Goal: Find specific fact

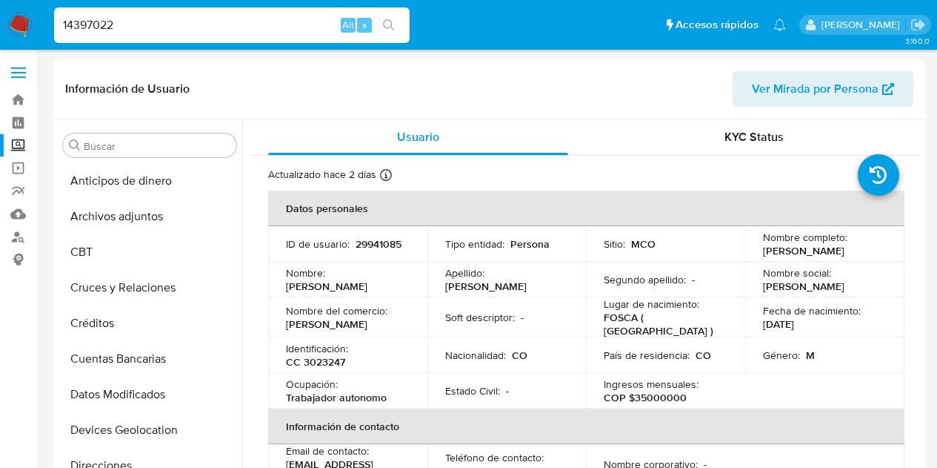
select select "10"
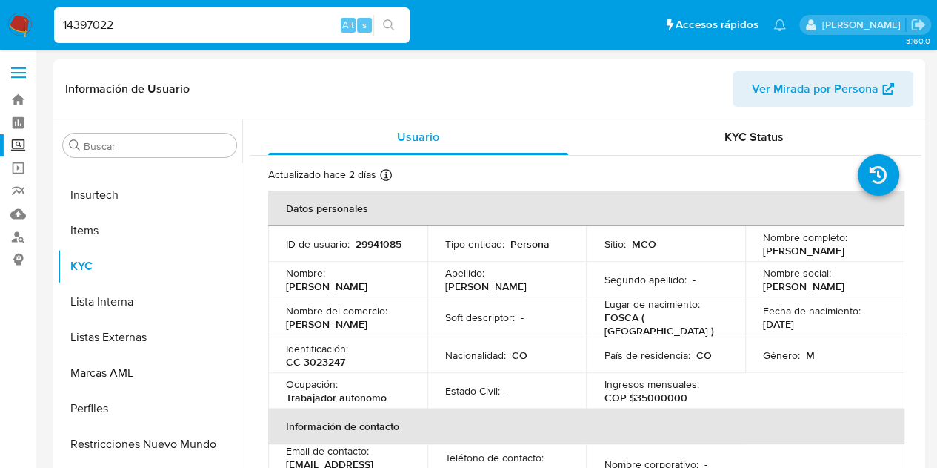
type input "14397022"
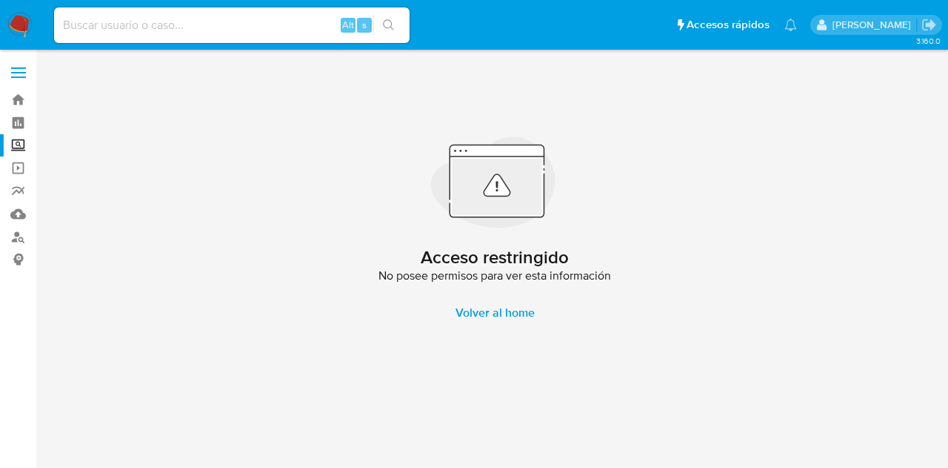
click at [253, 33] on input at bounding box center [232, 25] width 356 height 19
click at [109, 39] on div "Alt s" at bounding box center [232, 25] width 356 height 36
click at [270, 26] on input at bounding box center [232, 25] width 356 height 19
paste input "48949917"
type input "48949917"
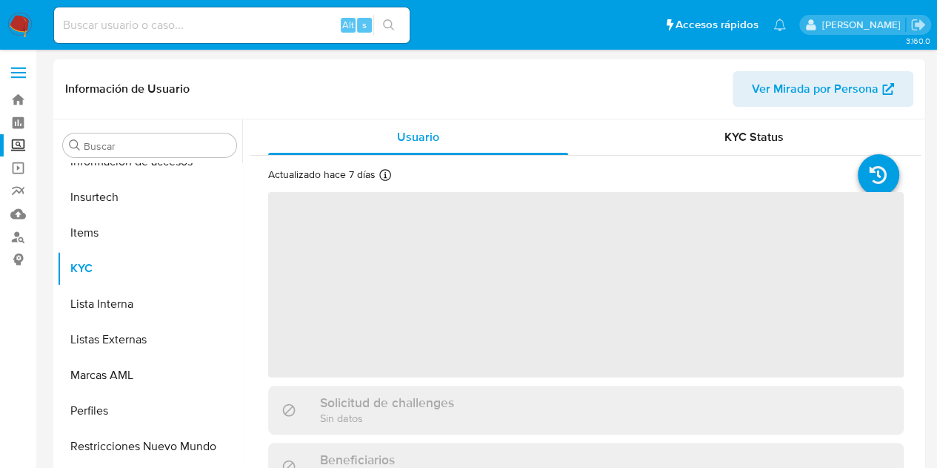
scroll to position [626, 0]
select select "10"
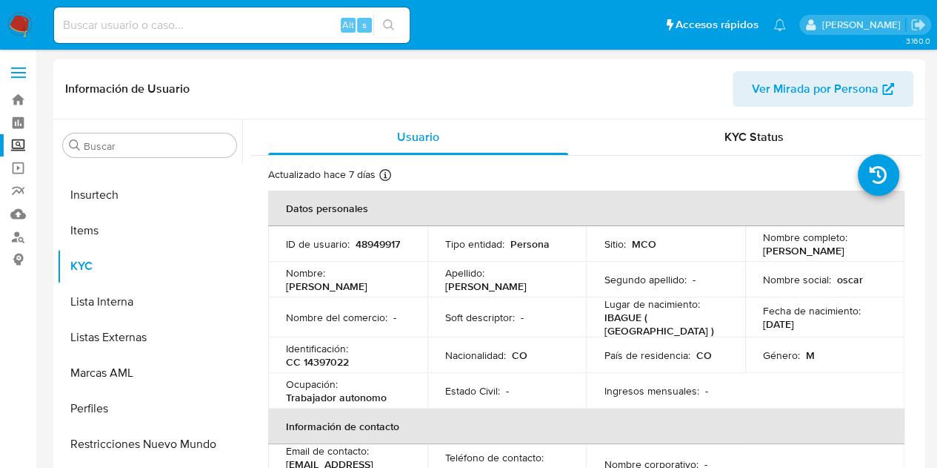
click at [794, 324] on p "[DATE]" at bounding box center [778, 323] width 31 height 13
copy p "1982"
